Goal: Task Accomplishment & Management: Manage account settings

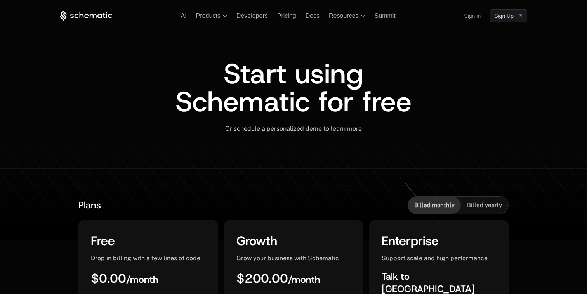
click at [474, 17] on link "Sign in" at bounding box center [472, 16] width 17 height 12
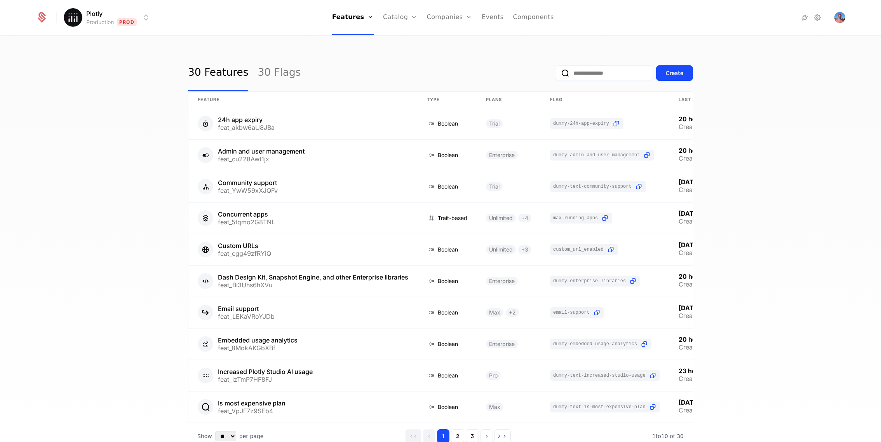
click at [598, 69] on input "email" at bounding box center [604, 73] width 97 height 16
click at [443, 40] on link "Companies" at bounding box center [454, 42] width 36 height 9
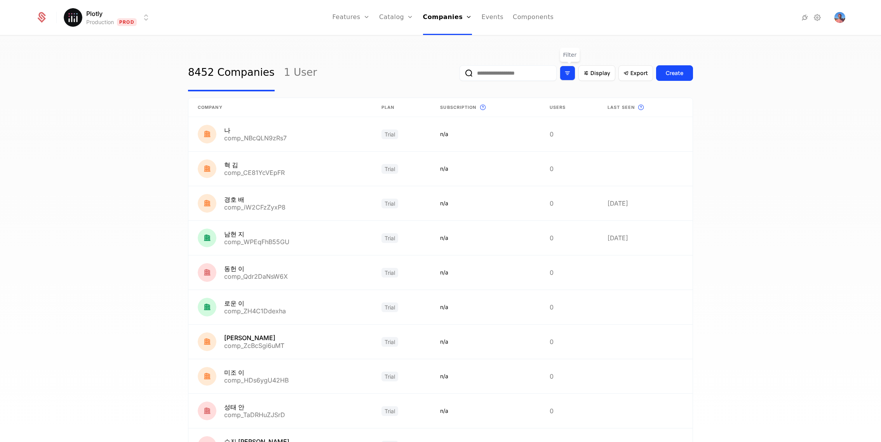
click at [565, 75] on icon "Filter options" at bounding box center [567, 73] width 7 height 7
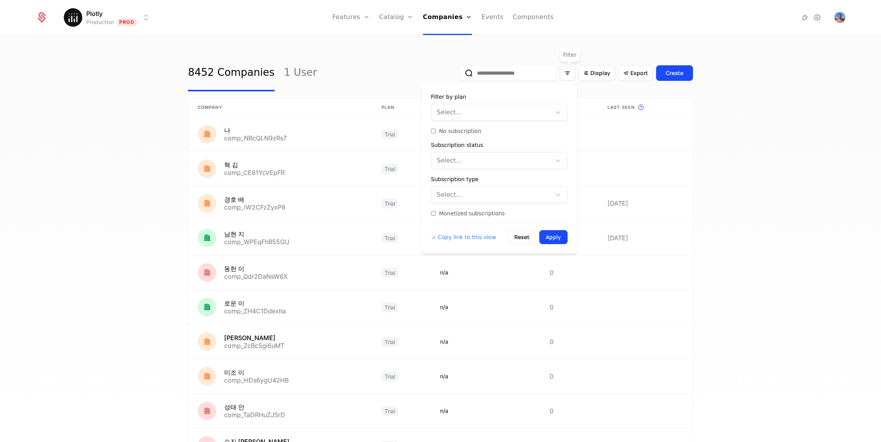
click at [480, 162] on div at bounding box center [491, 160] width 109 height 11
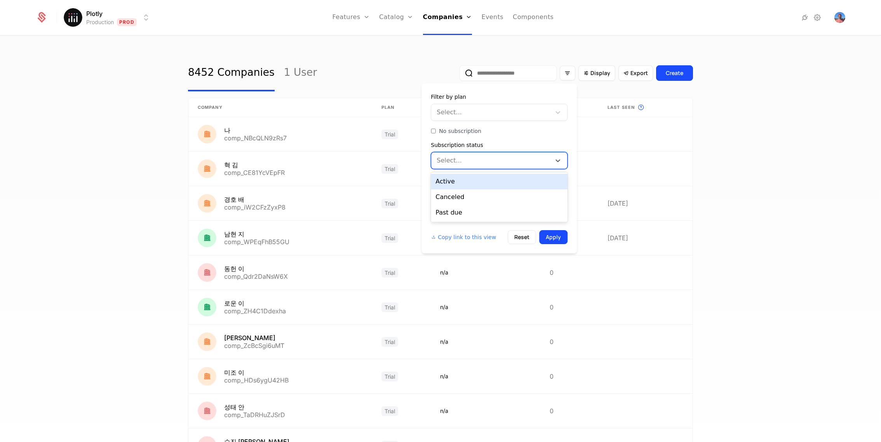
click at [475, 181] on div "Active" at bounding box center [499, 182] width 137 height 16
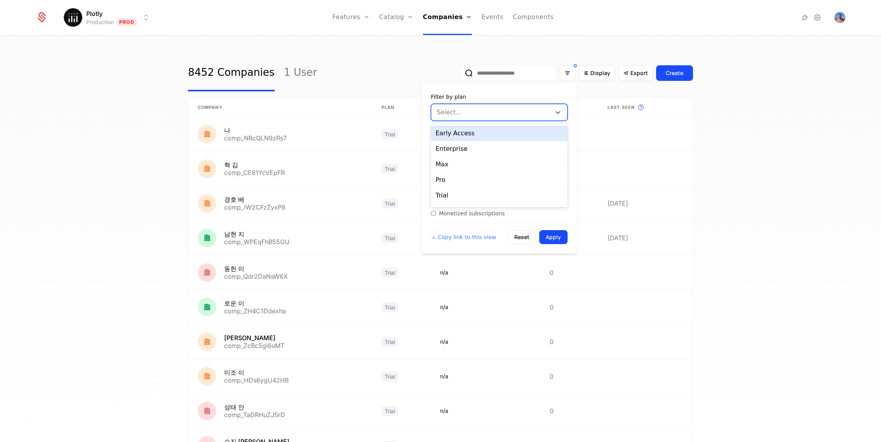
click at [532, 107] on div at bounding box center [491, 112] width 109 height 11
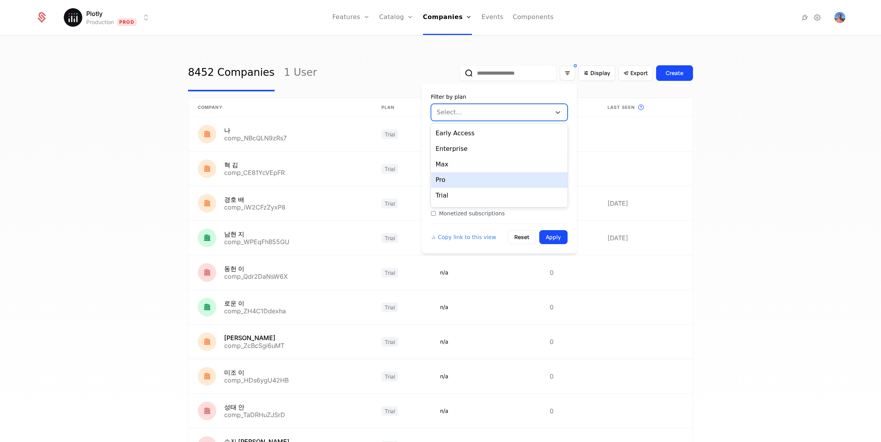
click at [489, 178] on div "Pro" at bounding box center [499, 180] width 137 height 16
click at [560, 236] on button "Apply" at bounding box center [553, 237] width 28 height 14
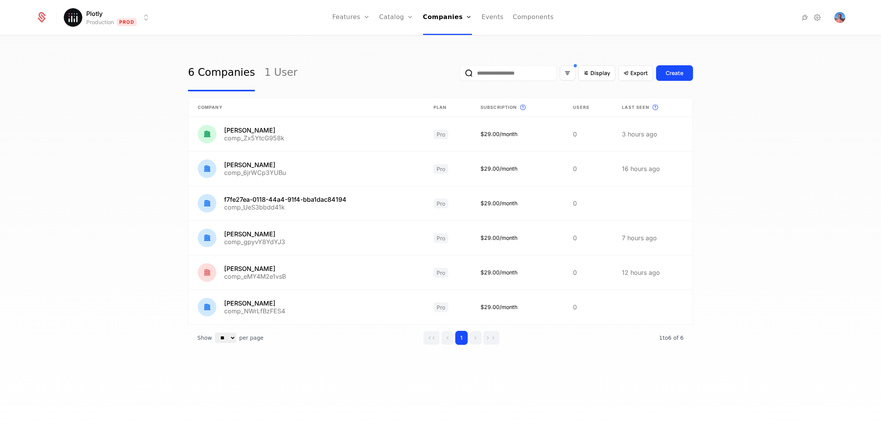
click at [341, 385] on div "6 Companies 1 User Display Export Create Company Plan Subscription This is the …" at bounding box center [440, 241] width 881 height 410
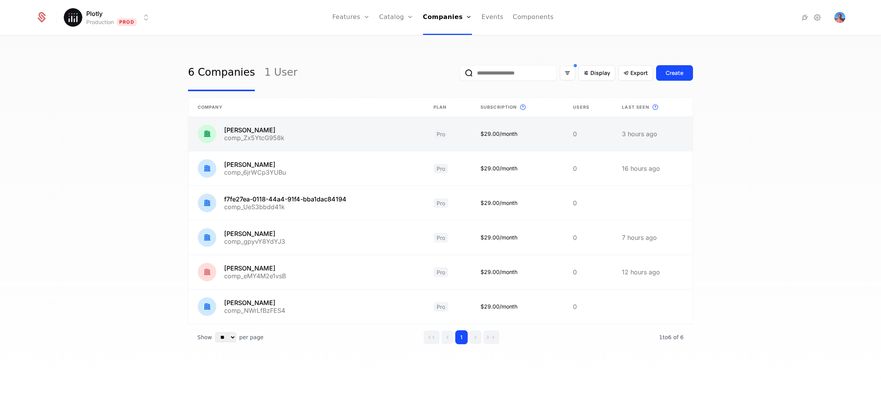
click at [259, 130] on link at bounding box center [306, 134] width 236 height 34
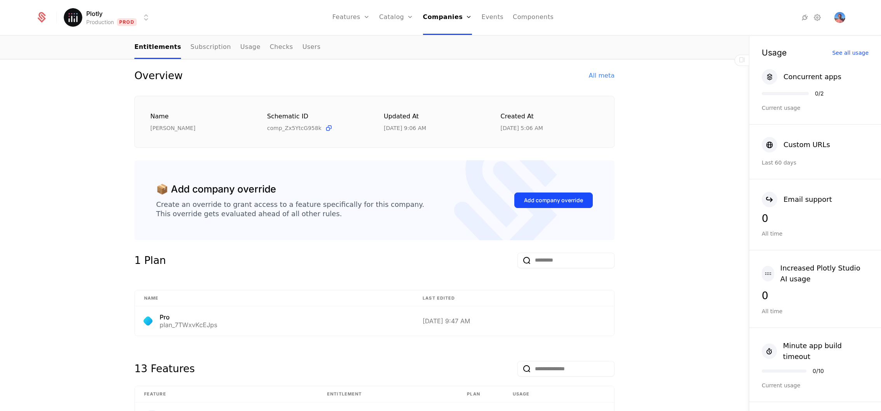
scroll to position [62, 0]
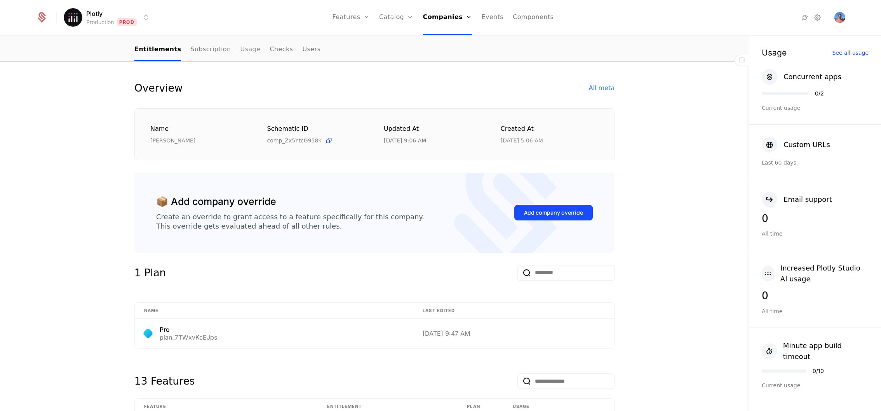
click at [240, 48] on link "Usage" at bounding box center [250, 49] width 20 height 23
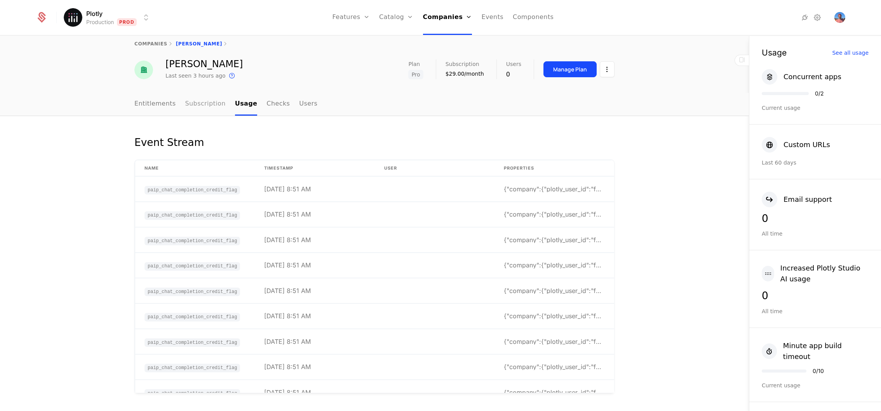
click at [205, 102] on link "Subscription" at bounding box center [205, 104] width 40 height 23
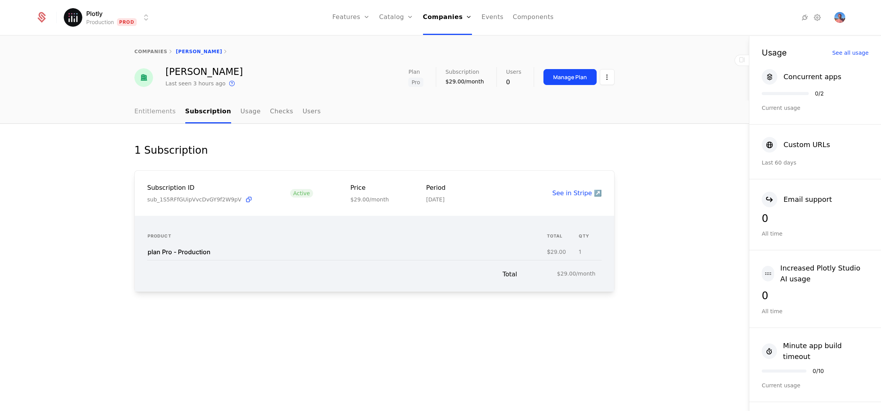
click at [303, 114] on link "Users" at bounding box center [312, 112] width 18 height 23
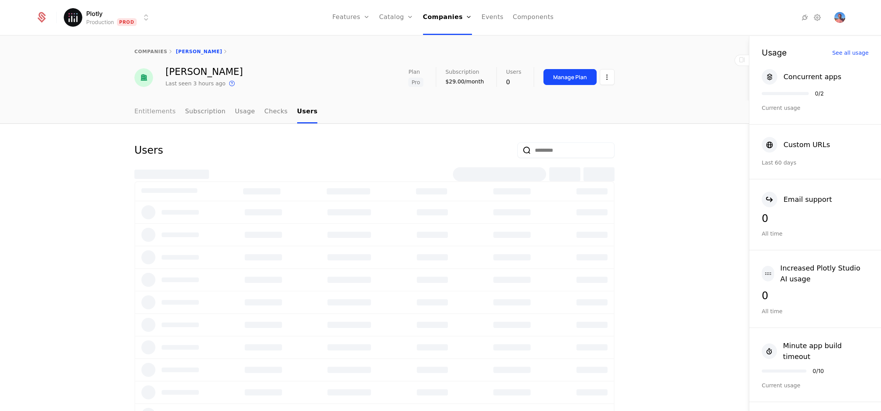
click at [149, 115] on link "Entitlements" at bounding box center [155, 112] width 42 height 23
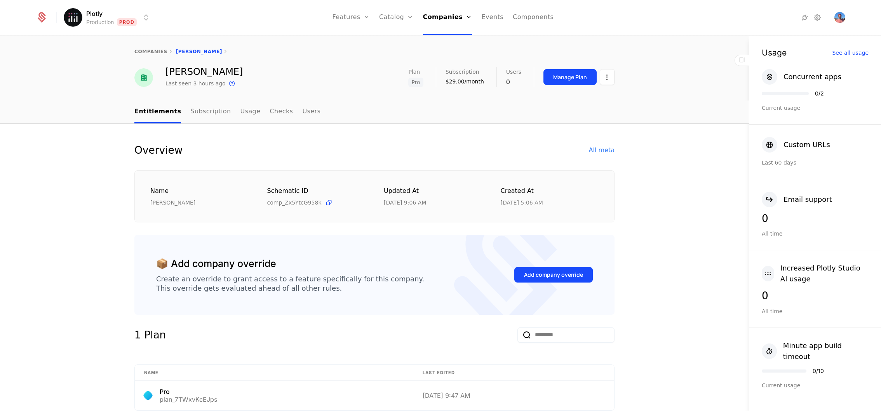
click at [211, 71] on div "[PERSON_NAME]" at bounding box center [203, 71] width 77 height 9
drag, startPoint x: 211, startPoint y: 71, endPoint x: 172, endPoint y: 72, distance: 38.9
click at [172, 72] on div "[PERSON_NAME]" at bounding box center [203, 71] width 77 height 9
copy div "[PERSON_NAME]"
click at [163, 53] on link "companies" at bounding box center [150, 51] width 33 height 5
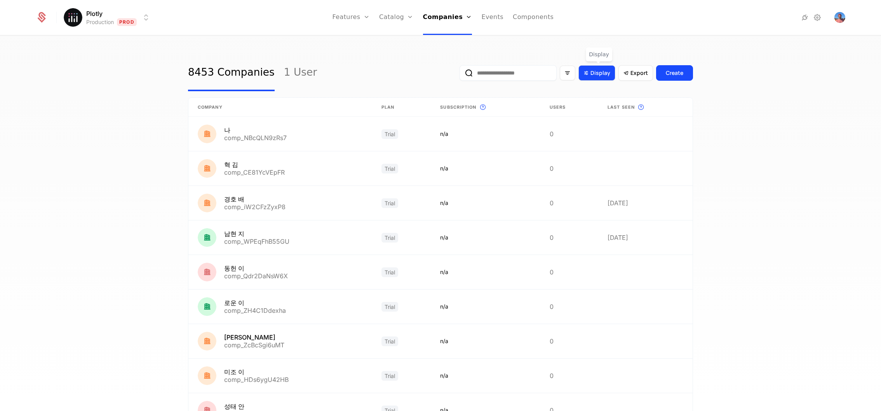
click at [597, 74] on span "Display" at bounding box center [600, 73] width 20 height 8
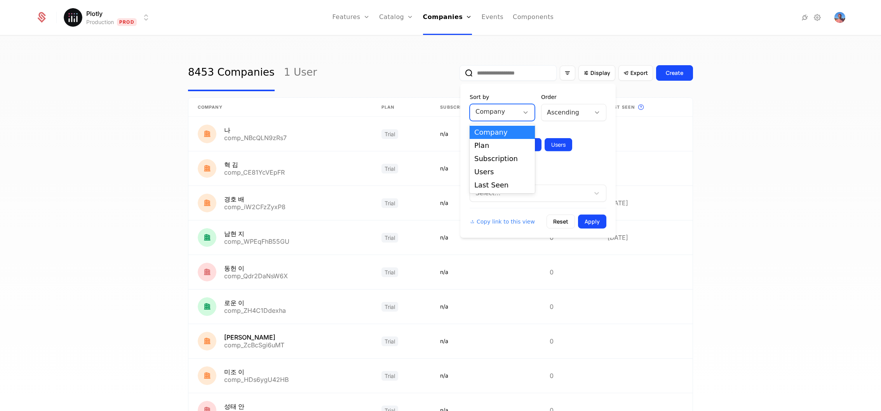
click at [521, 110] on div at bounding box center [525, 112] width 13 height 9
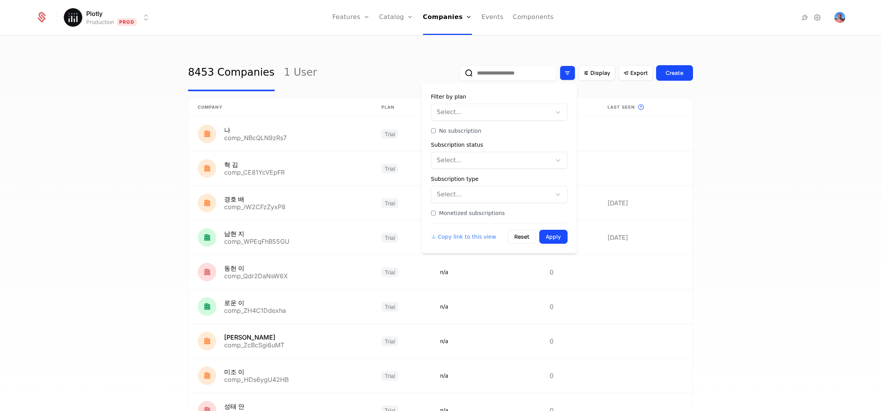
click at [563, 68] on div "Filter options" at bounding box center [568, 73] width 16 height 15
click at [476, 115] on div at bounding box center [491, 112] width 109 height 11
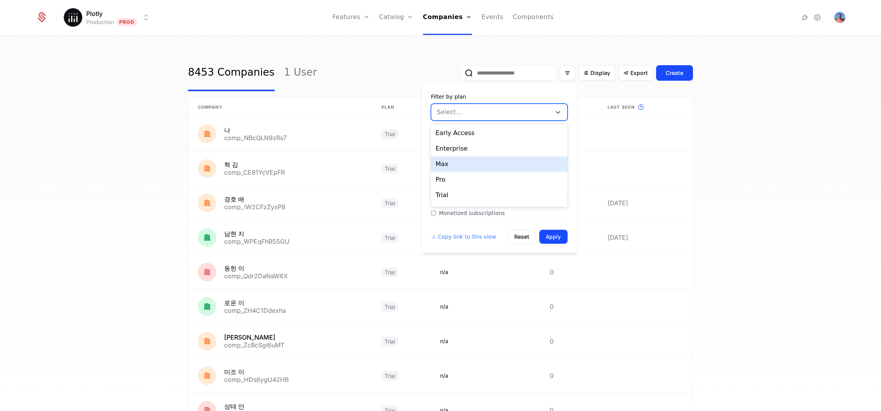
click at [472, 169] on div "Max" at bounding box center [499, 165] width 137 height 16
click at [559, 230] on button "Apply" at bounding box center [553, 237] width 28 height 14
